Goal: Transaction & Acquisition: Obtain resource

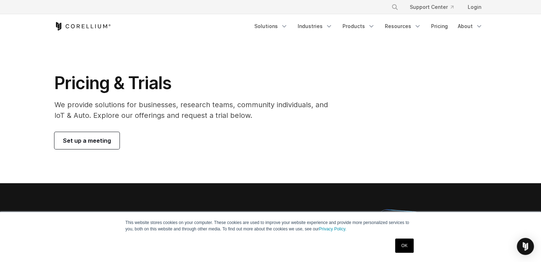
click at [284, 73] on h1 "Pricing & Trials" at bounding box center [195, 83] width 283 height 21
click at [437, 33] on div "Free Trial Solutions" at bounding box center [270, 26] width 432 height 24
click at [437, 30] on link "Pricing" at bounding box center [439, 26] width 25 height 13
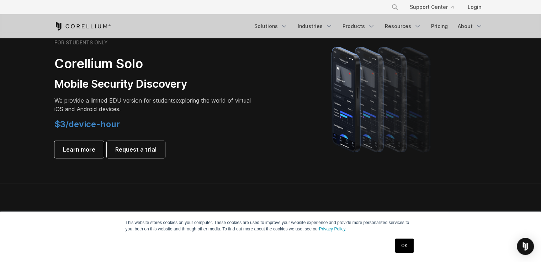
scroll to position [498, 0]
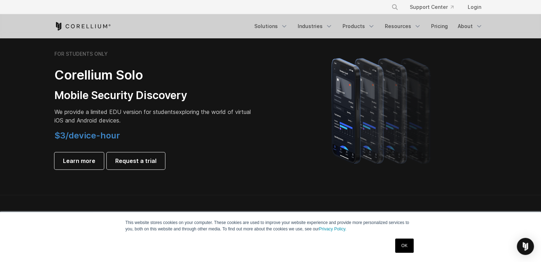
drag, startPoint x: 71, startPoint y: 138, endPoint x: 126, endPoint y: 142, distance: 54.5
click at [126, 142] on div "$3/device-hour Learn more Request a trial" at bounding box center [153, 149] width 199 height 39
click at [228, 118] on p "We provide a limited EDU version for students exploring the world of virtual iO…" at bounding box center [153, 116] width 199 height 17
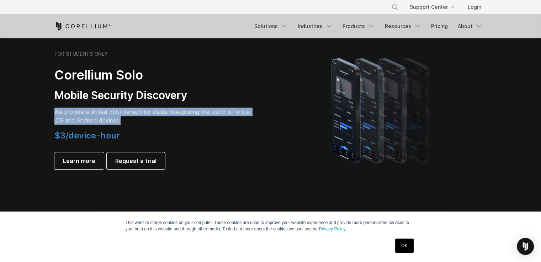
click at [228, 118] on p "We provide a limited EDU version for students exploring the world of virtual iO…" at bounding box center [153, 116] width 199 height 17
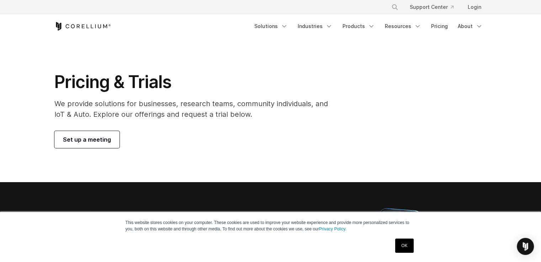
scroll to position [0, 0]
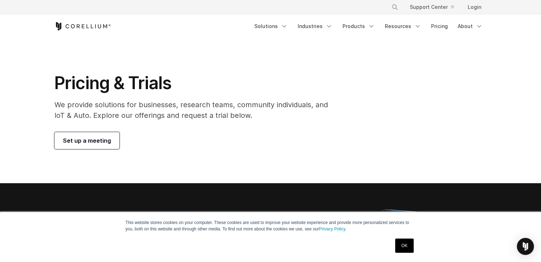
click at [89, 144] on span "Set up a meeting" at bounding box center [87, 141] width 48 height 9
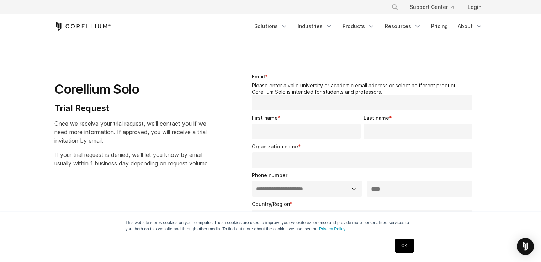
select select "**"
click at [225, 95] on div "Corellium Solo Trial Request Once we receive your trial request, we'll contact …" at bounding box center [140, 117] width 172 height 101
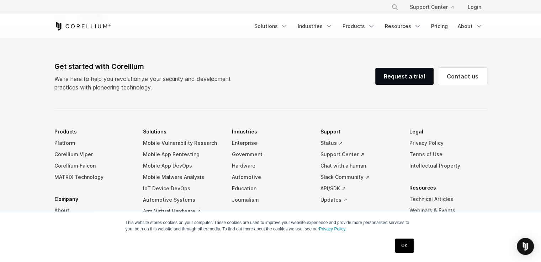
scroll to position [356, 0]
click at [394, 77] on link "Request a trial" at bounding box center [404, 77] width 58 height 17
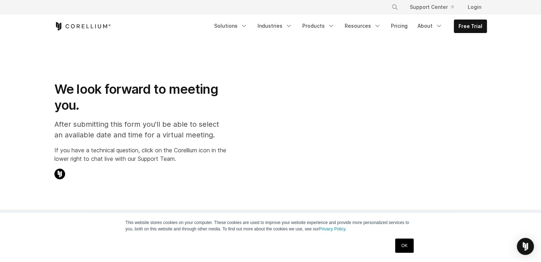
select select "**"
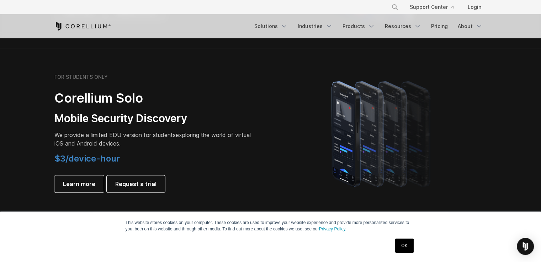
scroll to position [462, 0]
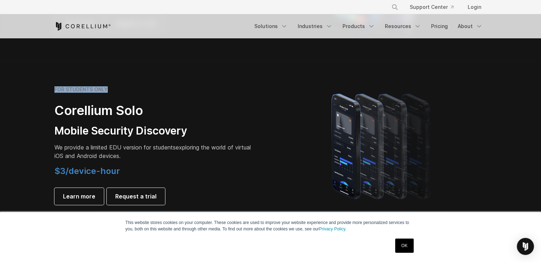
drag, startPoint x: 50, startPoint y: 91, endPoint x: 105, endPoint y: 94, distance: 54.5
click at [105, 94] on div "FOR STUDENTS ONLY Corellium Solo Mobile Security Discovery We provide a limited…" at bounding box center [158, 145] width 223 height 119
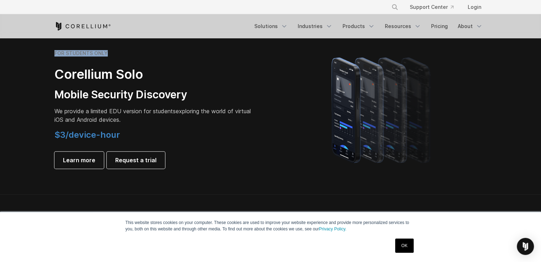
scroll to position [498, 0]
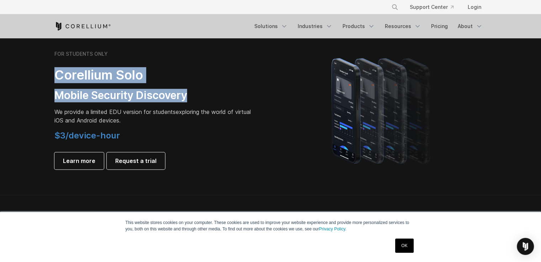
drag, startPoint x: 56, startPoint y: 79, endPoint x: 192, endPoint y: 97, distance: 137.0
click at [192, 97] on div "FOR STUDENTS ONLY Corellium Solo Mobile Security Discovery We provide a limited…" at bounding box center [153, 110] width 199 height 119
click at [112, 94] on h3 "Mobile Security Discovery" at bounding box center [153, 96] width 199 height 14
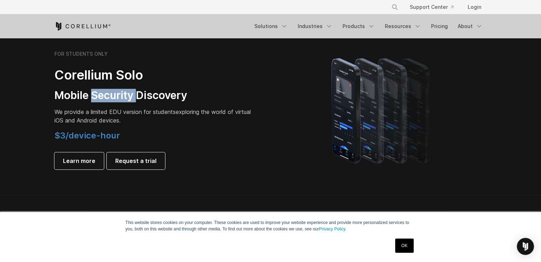
click at [112, 94] on h3 "Mobile Security Discovery" at bounding box center [153, 96] width 199 height 14
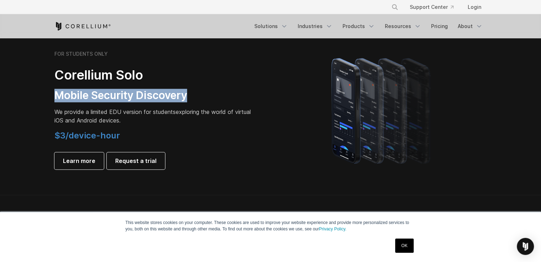
click at [112, 94] on h3 "Mobile Security Discovery" at bounding box center [153, 96] width 199 height 14
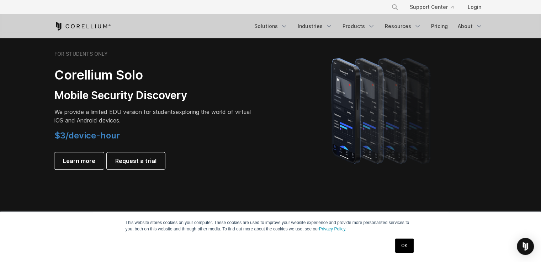
click at [63, 137] on span "$3/device-hour" at bounding box center [86, 135] width 65 height 10
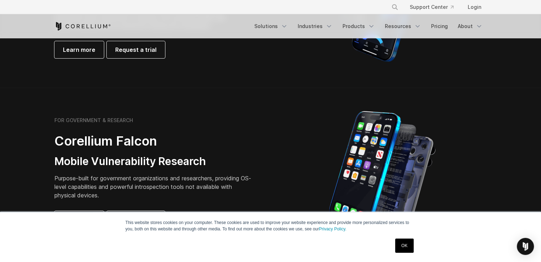
scroll to position [178, 0]
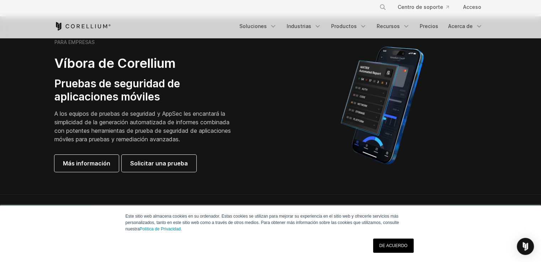
click at [207, 90] on h3 "Pruebas de seguridad de aplicaciones móviles" at bounding box center [145, 90] width 182 height 27
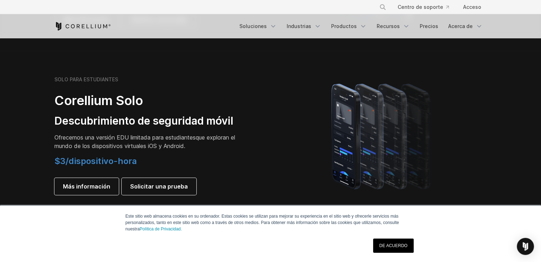
scroll to position [498, 0]
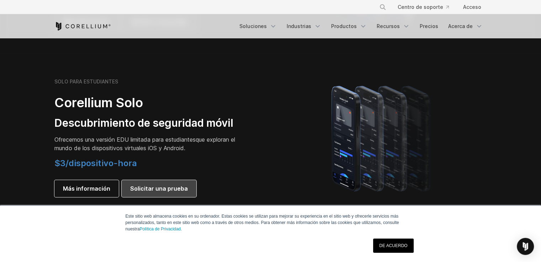
click at [172, 185] on font "Solicitar una prueba" at bounding box center [159, 189] width 58 height 9
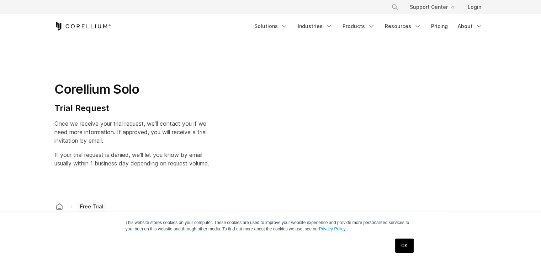
select select "**"
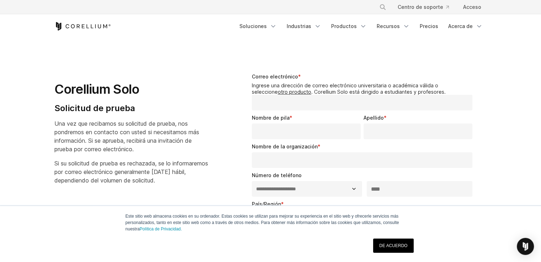
click at [310, 101] on input "Correo electrónico *" at bounding box center [362, 103] width 221 height 16
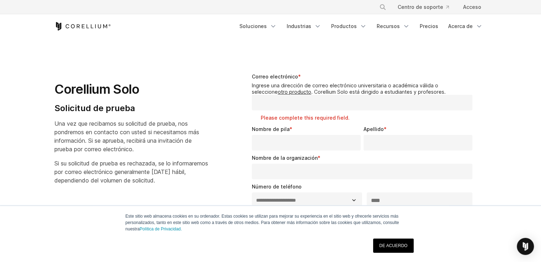
click at [273, 133] on div "Nombre de pila *" at bounding box center [308, 138] width 112 height 25
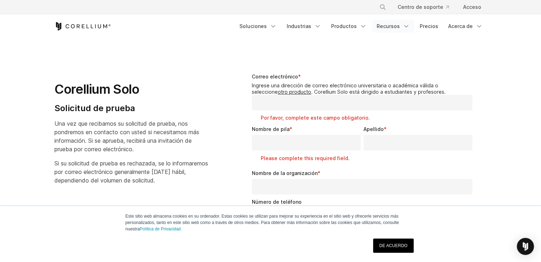
click at [390, 31] on link "Recursos" at bounding box center [393, 26] width 42 height 13
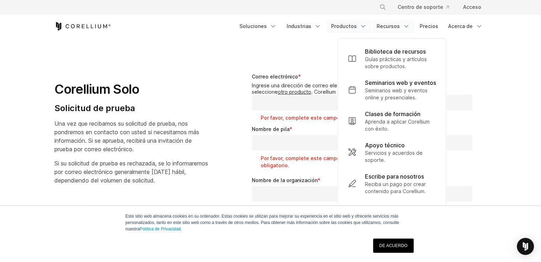
click at [343, 25] on font "Productos" at bounding box center [344, 26] width 26 height 6
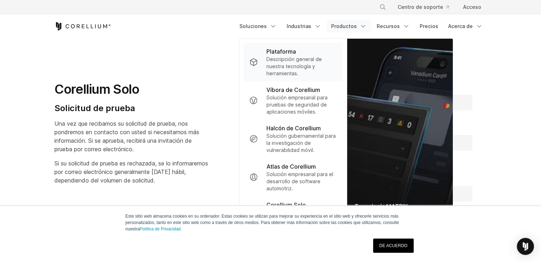
click at [286, 58] on font "Descripción general de nuestra tecnología y herramientas." at bounding box center [293, 66] width 55 height 20
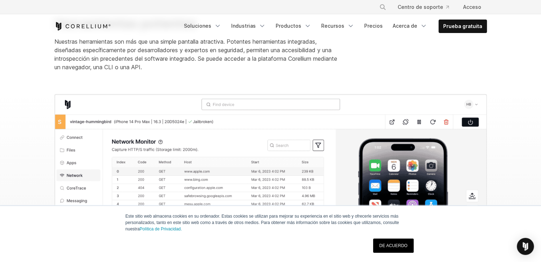
scroll to position [818, 0]
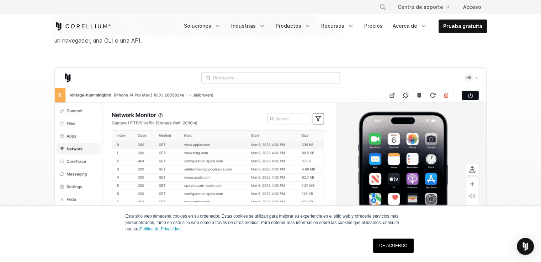
click at [399, 246] on font "DE ACUERDO" at bounding box center [393, 246] width 28 height 5
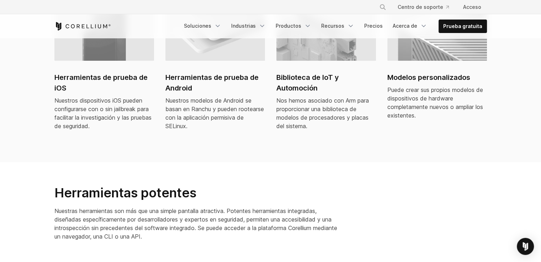
scroll to position [640, 0]
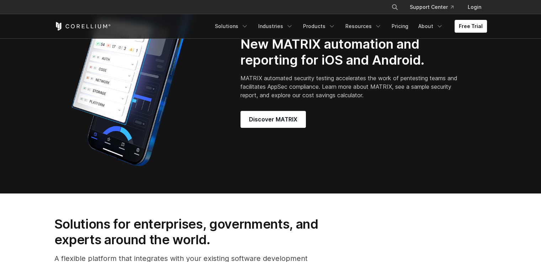
scroll to position [604, 0]
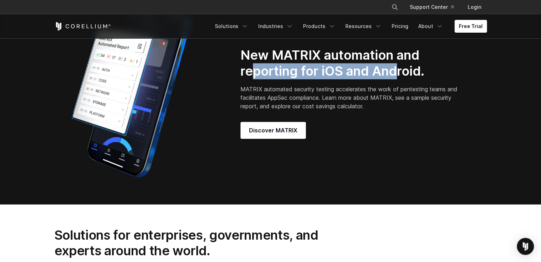
drag, startPoint x: 252, startPoint y: 73, endPoint x: 394, endPoint y: 74, distance: 142.2
click at [394, 74] on h2 "New MATRIX automation and reporting for iOS and Android." at bounding box center [349, 63] width 219 height 32
click at [332, 71] on h2 "New MATRIX automation and reporting for iOS and Android." at bounding box center [349, 63] width 219 height 32
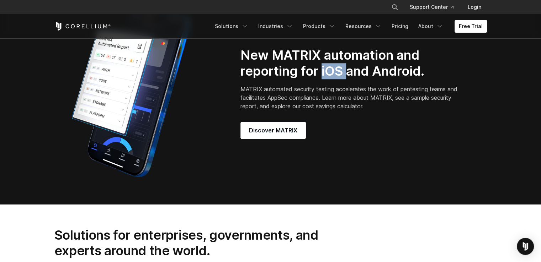
click at [332, 71] on h2 "New MATRIX automation and reporting for iOS and Android." at bounding box center [349, 63] width 219 height 32
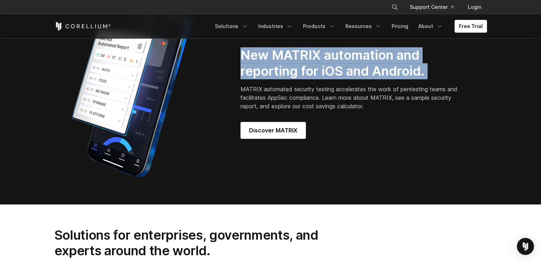
click at [332, 71] on h2 "New MATRIX automation and reporting for iOS and Android." at bounding box center [349, 63] width 219 height 32
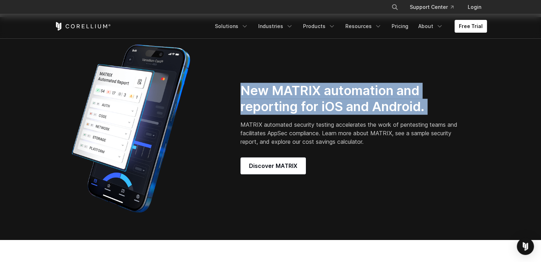
scroll to position [569, 0]
click at [297, 91] on h2 "New MATRIX automation and reporting for iOS and Android." at bounding box center [349, 99] width 219 height 32
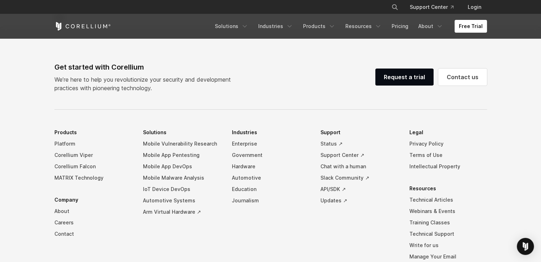
scroll to position [1571, 0]
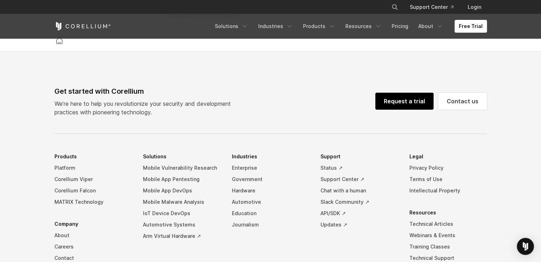
click at [388, 110] on link "Request a trial" at bounding box center [404, 101] width 58 height 17
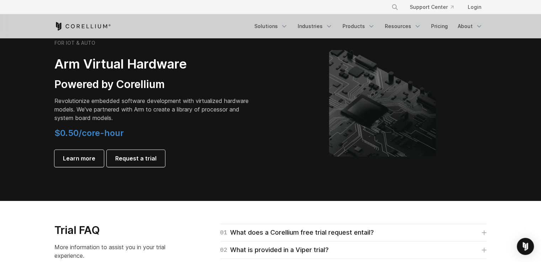
scroll to position [818, 0]
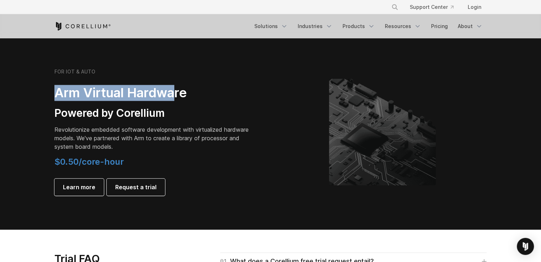
drag, startPoint x: 52, startPoint y: 100, endPoint x: 176, endPoint y: 101, distance: 123.7
click at [176, 101] on div "FOR IOT & AUTO Arm Virtual Hardware Powered by Corellium Revolutionize embedded…" at bounding box center [158, 132] width 223 height 127
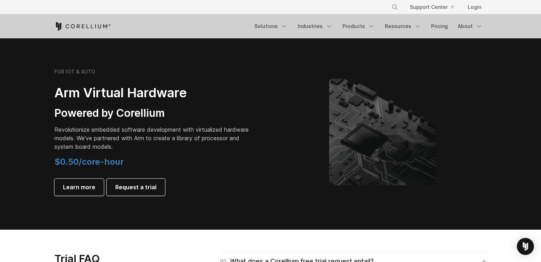
click at [33, 151] on section "FOR IOT & AUTO Arm Virtual Hardware Powered by Corellium Revolutionize embedded…" at bounding box center [270, 138] width 541 height 184
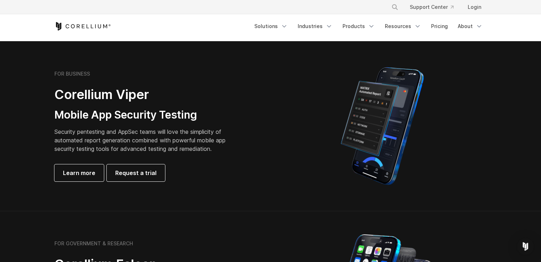
scroll to position [0, 0]
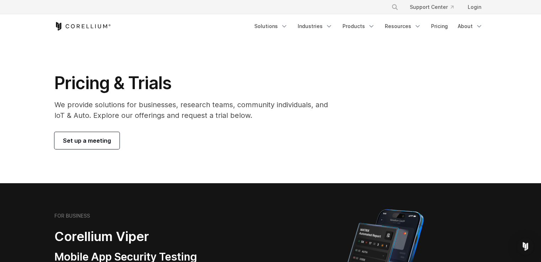
drag, startPoint x: 48, startPoint y: 101, endPoint x: 294, endPoint y: 125, distance: 247.2
click at [294, 125] on div "Pricing & Trials We provide solutions for businesses, research teams, community…" at bounding box center [196, 111] width 298 height 77
click at [257, 113] on p "We provide solutions for businesses, research teams, community individuals, and…" at bounding box center [195, 110] width 283 height 21
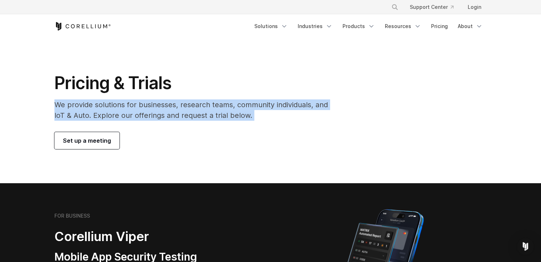
click at [257, 113] on p "We provide solutions for businesses, research teams, community individuals, and…" at bounding box center [195, 110] width 283 height 21
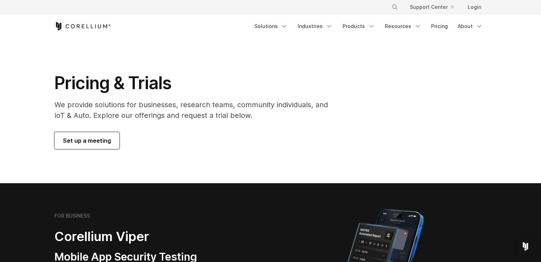
click at [189, 78] on h1 "Pricing & Trials" at bounding box center [195, 83] width 283 height 21
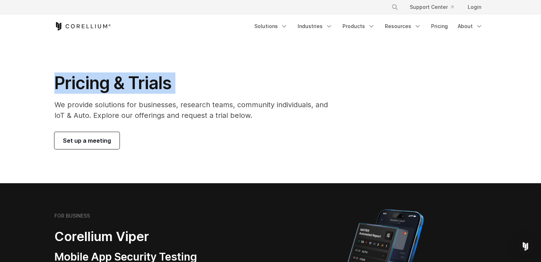
click at [189, 78] on h1 "Pricing & Trials" at bounding box center [195, 83] width 283 height 21
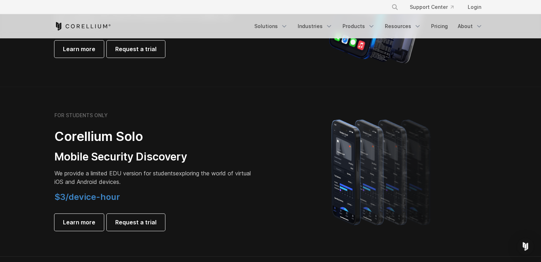
scroll to position [498, 0]
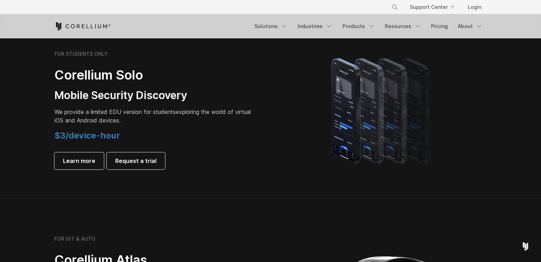
drag, startPoint x: 58, startPoint y: 98, endPoint x: 212, endPoint y: 78, distance: 154.9
click at [212, 78] on div "FOR STUDENTS ONLY Corellium Solo Mobile Security Discovery We provide a limited…" at bounding box center [153, 110] width 199 height 119
click at [168, 90] on h3 "Mobile Security Discovery" at bounding box center [153, 96] width 199 height 14
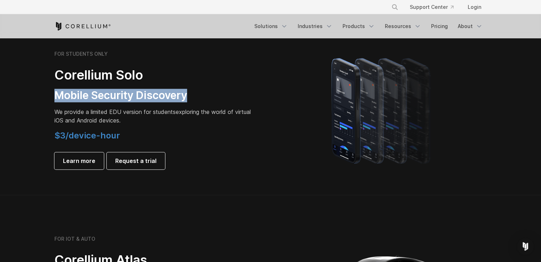
click at [168, 90] on h3 "Mobile Security Discovery" at bounding box center [153, 96] width 199 height 14
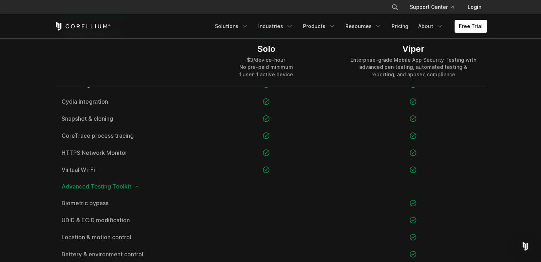
scroll to position [629, 0]
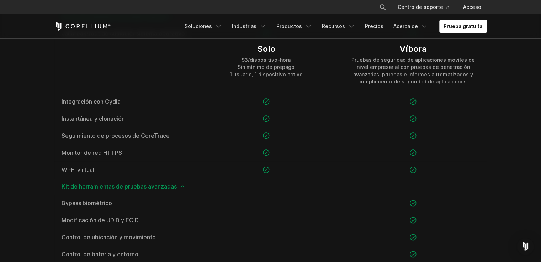
click at [309, 84] on div "Solo $3/dispositivo-hora Sin mínimo de prepago 1 usuario, 1 dispositivo activo" at bounding box center [266, 65] width 147 height 58
click at [246, 69] on font "Sin mínimo de prepago" at bounding box center [265, 67] width 57 height 6
click at [240, 78] on div "$3/dispositivo-hora Sin mínimo de prepago 1 usuario, 1 dispositivo activo" at bounding box center [266, 67] width 73 height 21
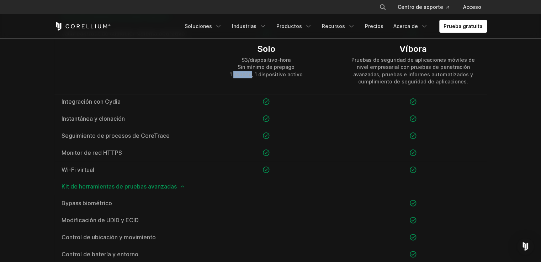
click at [240, 78] on div "$3/dispositivo-hora Sin mínimo de prepago 1 usuario, 1 dispositivo activo" at bounding box center [266, 67] width 73 height 21
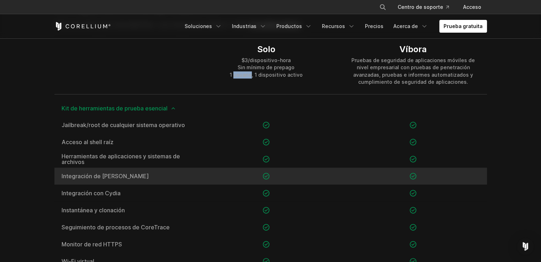
scroll to position [522, 0]
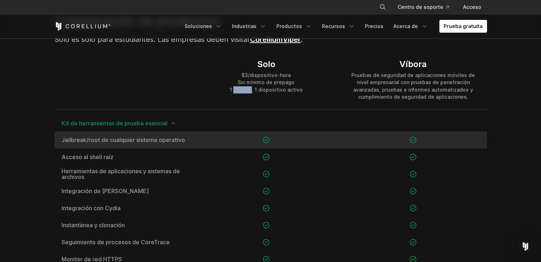
click at [106, 141] on font "Jailbreak/root de cualquier sistema operativo" at bounding box center [123, 140] width 123 height 7
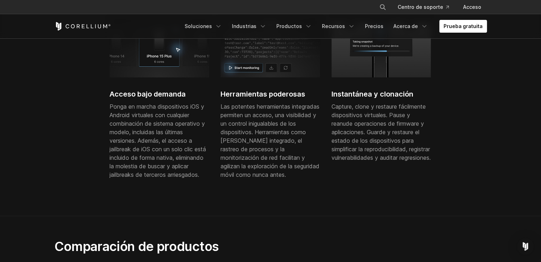
scroll to position [273, 0]
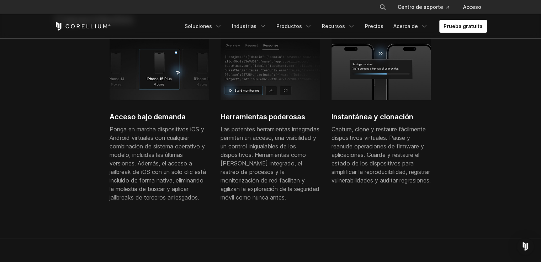
drag, startPoint x: 223, startPoint y: 124, endPoint x: 270, endPoint y: 126, distance: 46.6
click at [270, 126] on div "Herramientas poderosas Las potentes herramientas integradas permiten un acceso,…" at bounding box center [270, 127] width 100 height 178
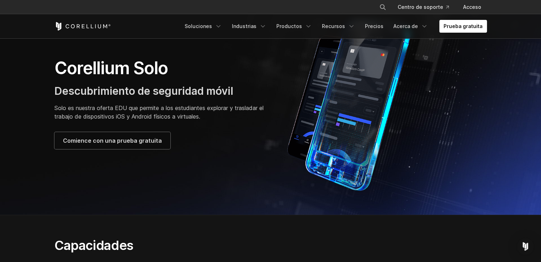
scroll to position [0, 0]
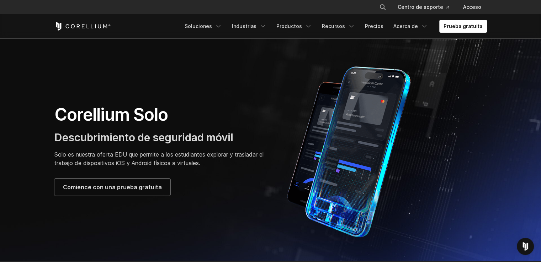
click at [69, 133] on font "Descubrimiento de seguridad móvil" at bounding box center [143, 137] width 179 height 13
click at [157, 127] on div "Corellium Solo Descubrimiento de seguridad móvil Solo es nuestra oferta EDU que…" at bounding box center [158, 150] width 209 height 92
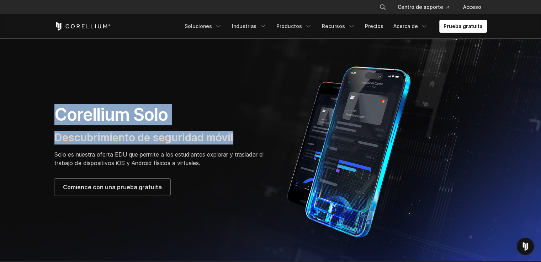
drag, startPoint x: 262, startPoint y: 140, endPoint x: 54, endPoint y: 120, distance: 208.9
click at [54, 120] on div "Corellium Solo Descubrimiento de seguridad móvil Solo es nuestra oferta EDU que…" at bounding box center [158, 150] width 223 height 92
click at [55, 115] on font "Corellium Solo" at bounding box center [111, 114] width 114 height 21
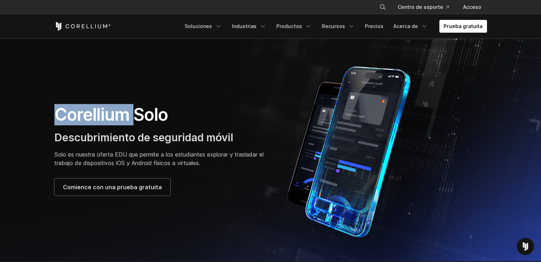
click at [55, 115] on font "Corellium Solo" at bounding box center [111, 114] width 114 height 21
click at [57, 116] on font "Corellium Solo" at bounding box center [111, 114] width 114 height 21
click at [446, 29] on font "Prueba gratuita" at bounding box center [462, 26] width 39 height 7
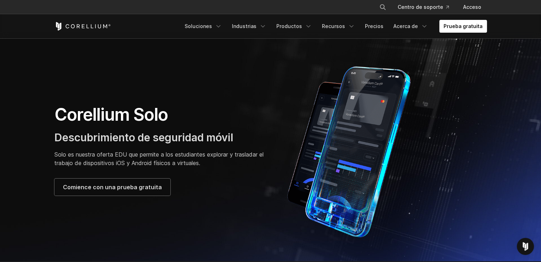
click at [167, 113] on font "Corellium Solo" at bounding box center [111, 114] width 114 height 21
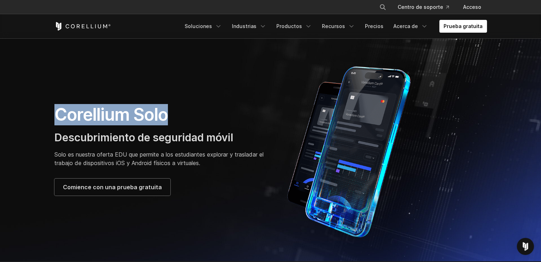
click at [167, 113] on font "Corellium Solo" at bounding box center [111, 114] width 114 height 21
click at [330, 121] on img at bounding box center [354, 150] width 153 height 178
click at [331, 121] on img at bounding box center [354, 150] width 153 height 178
